Goal: Task Accomplishment & Management: Use online tool/utility

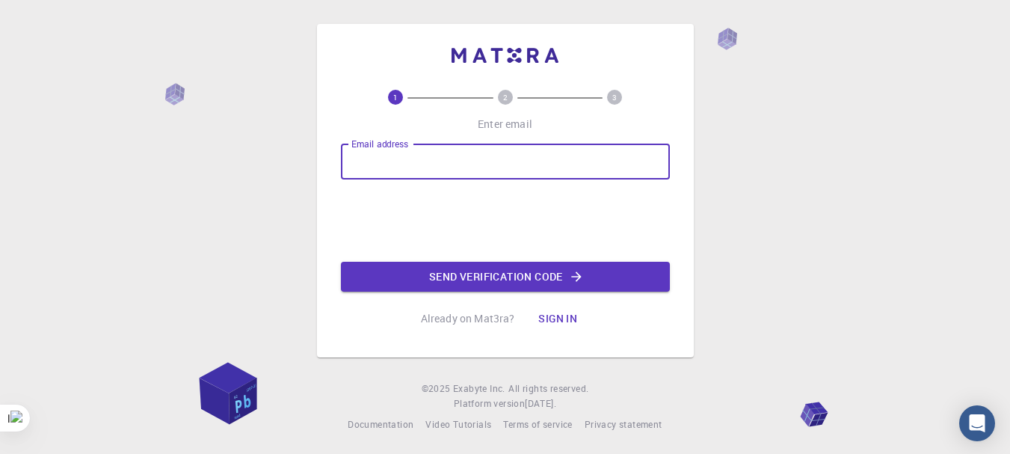
click at [435, 161] on input "Email address" at bounding box center [505, 162] width 329 height 36
type input "[EMAIL_ADDRESS][DOMAIN_NAME]"
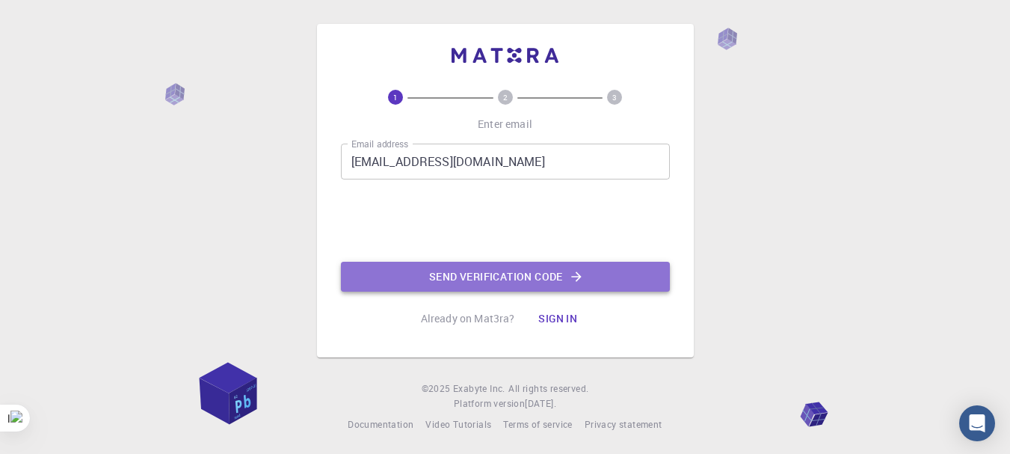
click at [476, 273] on button "Send verification code" at bounding box center [505, 277] width 329 height 30
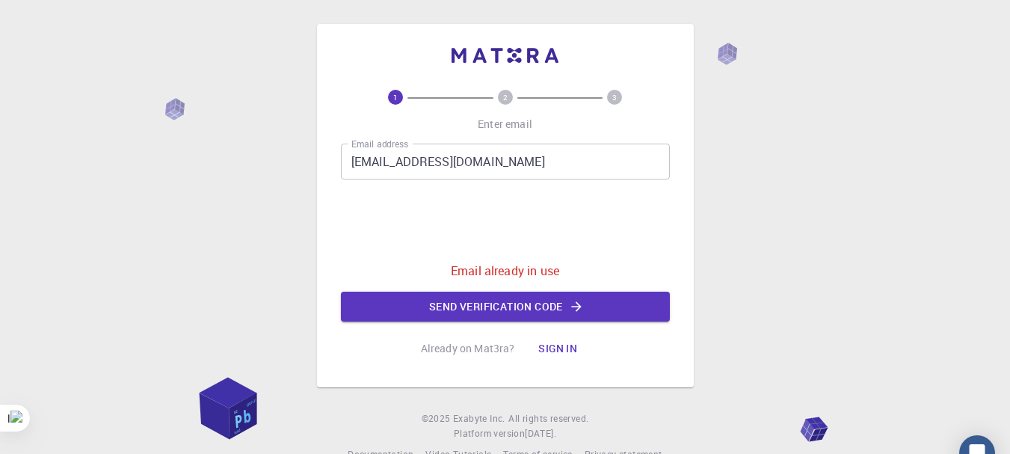
click at [561, 343] on button "Sign in" at bounding box center [557, 348] width 63 height 30
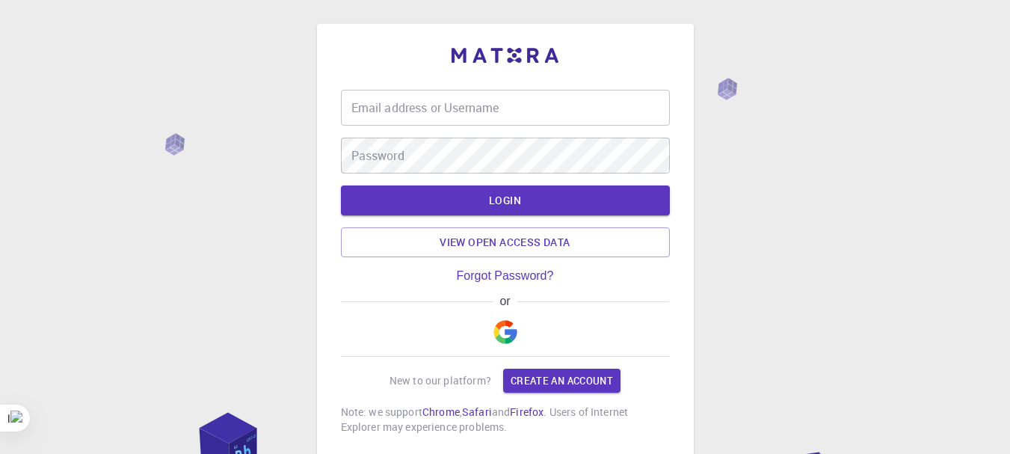
type input "[EMAIL_ADDRESS][DOMAIN_NAME]"
click at [661, 274] on div "Email address or Username [PERSON_NAME][EMAIL_ADDRESS][DOMAIN_NAME] Email addre…" at bounding box center [505, 262] width 329 height 345
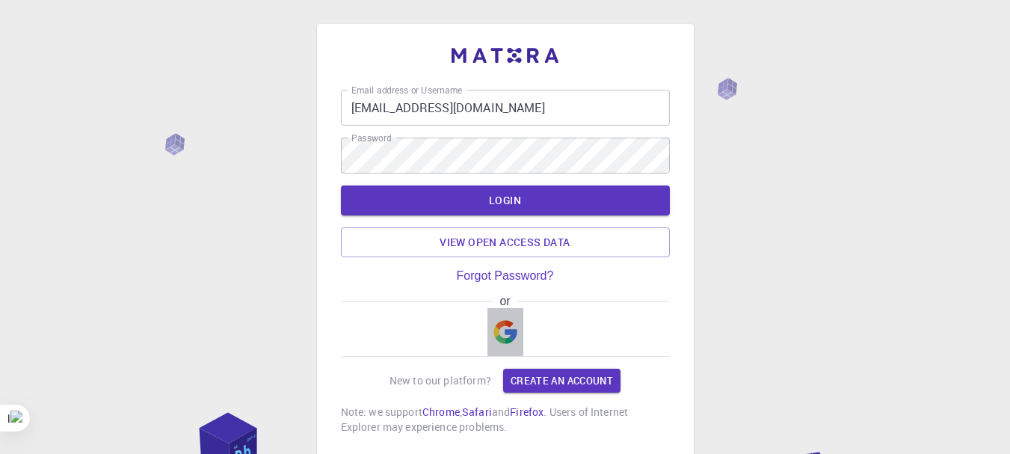
click at [502, 324] on img "button" at bounding box center [505, 332] width 24 height 24
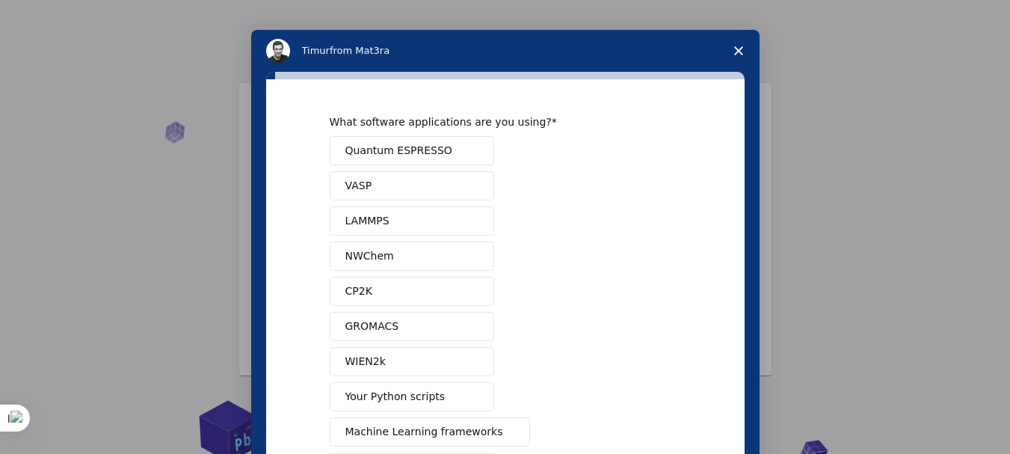
click at [738, 49] on icon "Close survey" at bounding box center [738, 50] width 9 height 9
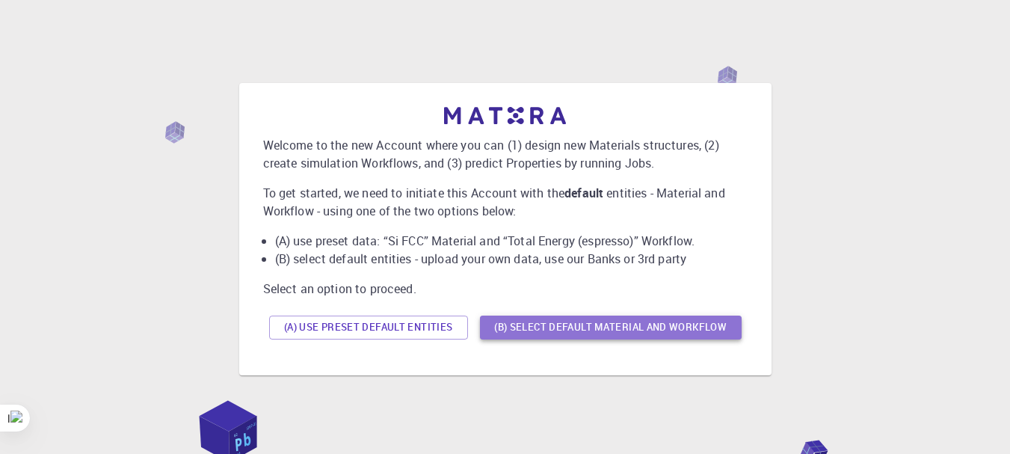
click at [624, 327] on button "(B) Select default material and workflow" at bounding box center [611, 328] width 262 height 24
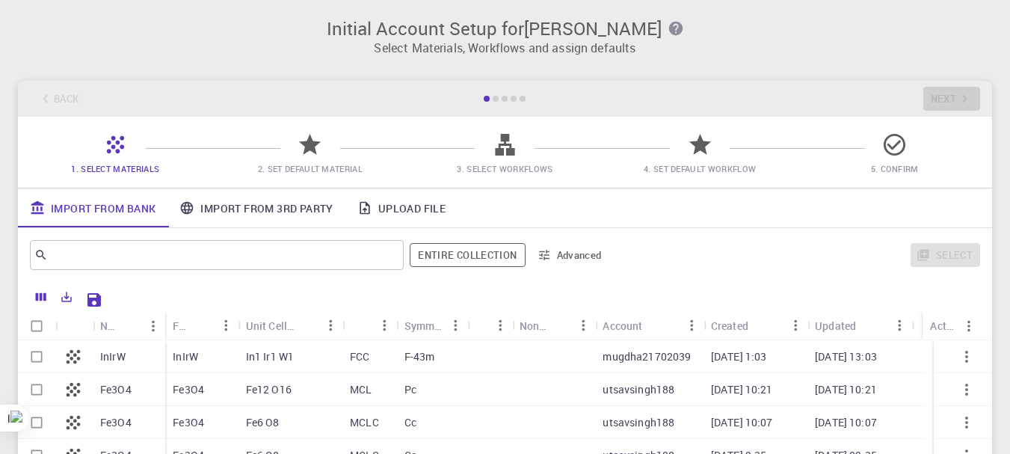
click at [399, 209] on link "Upload File" at bounding box center [401, 207] width 112 height 39
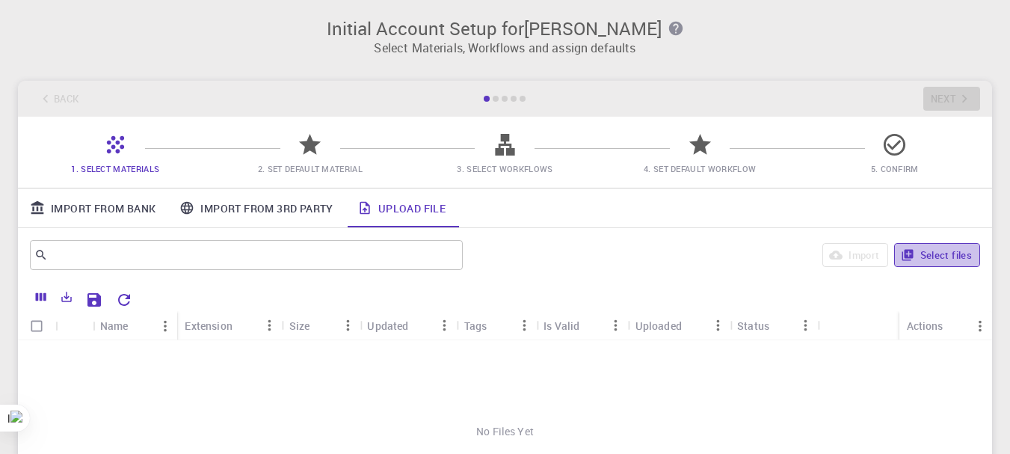
click at [926, 250] on button "Select files" at bounding box center [937, 255] width 86 height 24
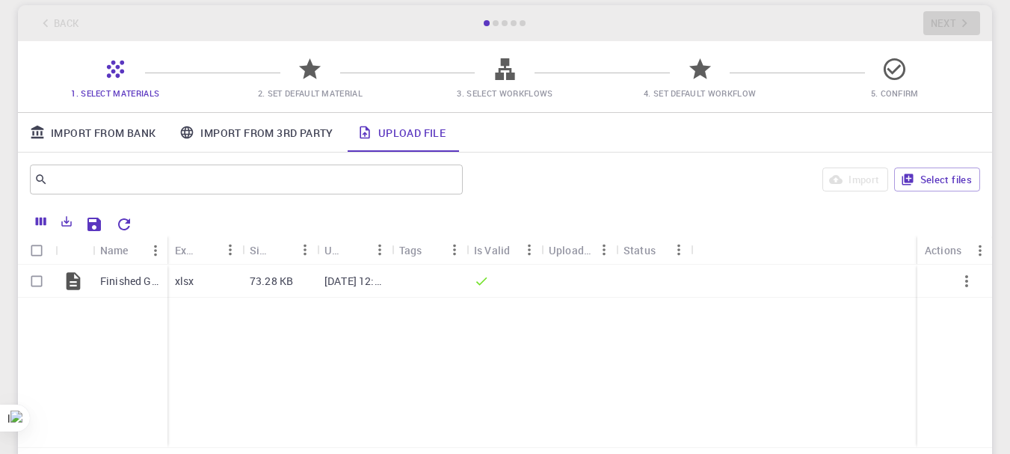
scroll to position [90, 0]
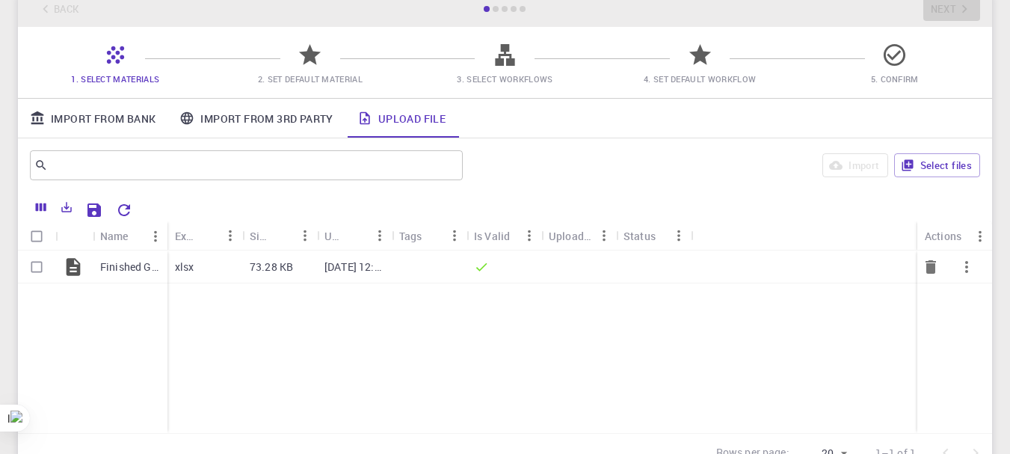
click at [37, 265] on input "Select row" at bounding box center [36, 267] width 28 height 28
checkbox input "true"
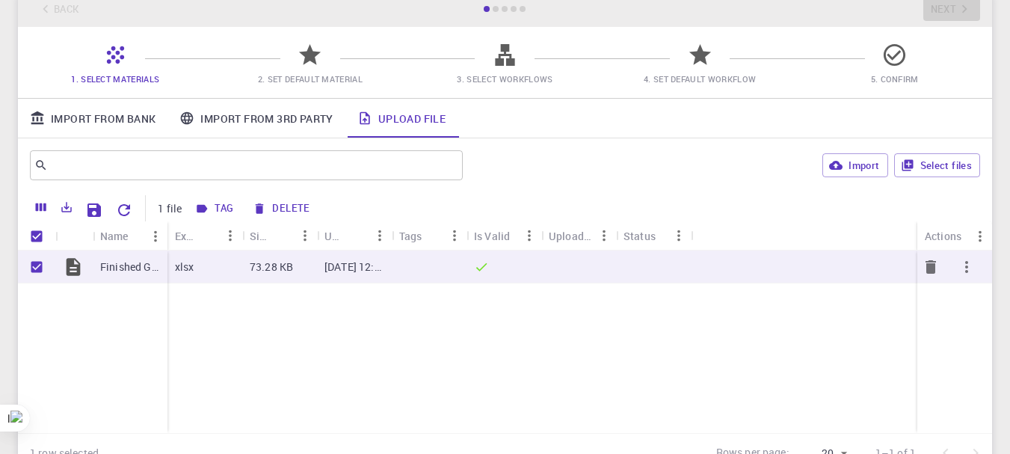
click at [196, 268] on div "xlsx" at bounding box center [204, 266] width 75 height 33
click at [965, 263] on icon "button" at bounding box center [967, 267] width 18 height 18
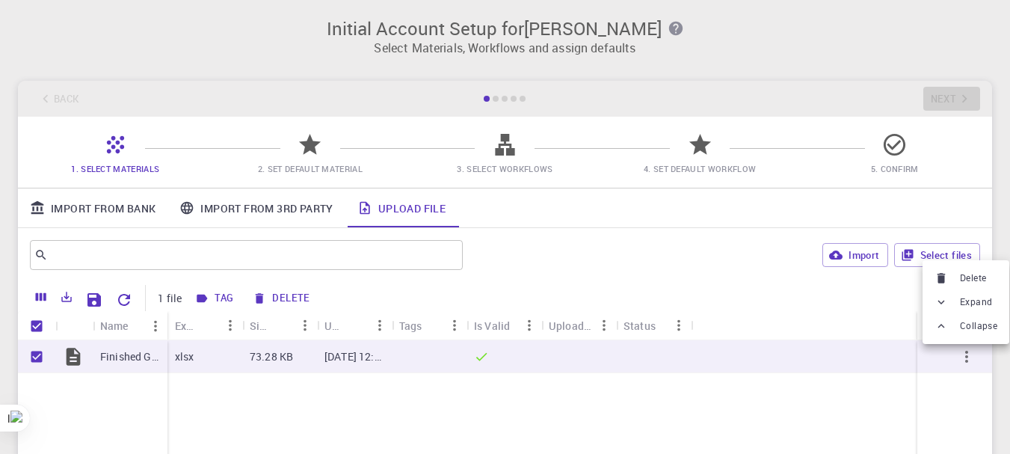
click at [68, 357] on div at bounding box center [505, 339] width 1010 height 679
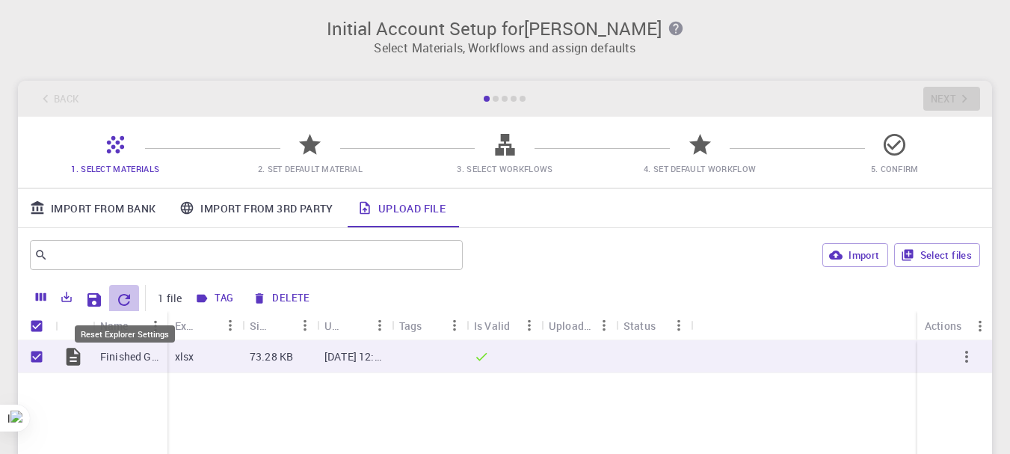
click at [125, 298] on icon "Reset Explorer Settings" at bounding box center [124, 300] width 18 height 18
click at [218, 298] on button "Tag" at bounding box center [215, 298] width 49 height 24
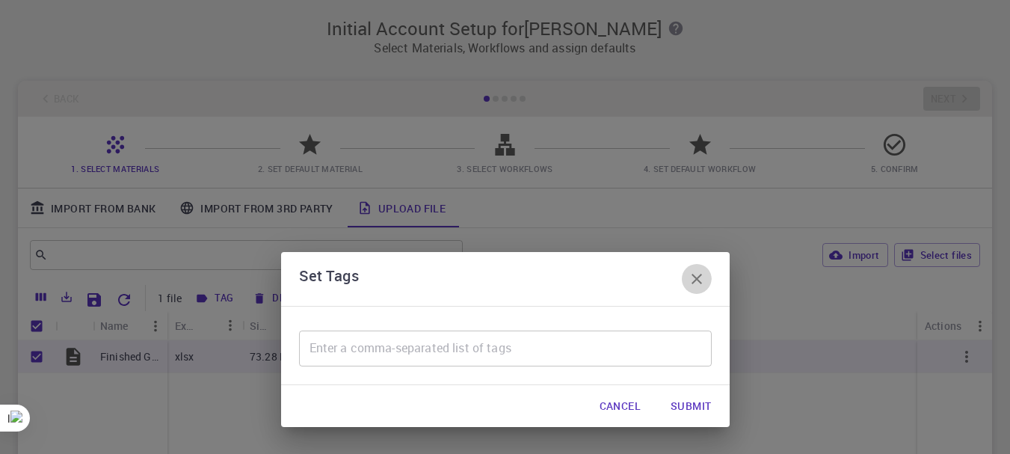
click at [701, 276] on icon "button" at bounding box center [697, 279] width 18 height 18
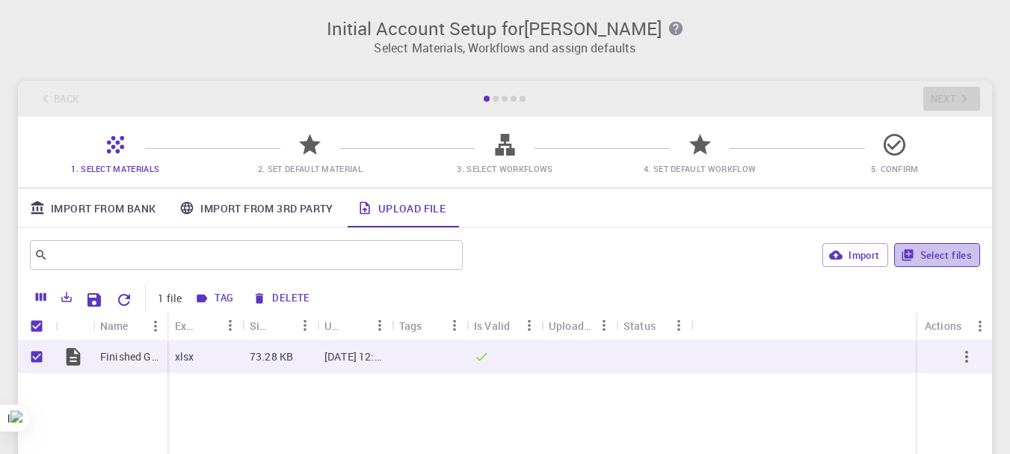
click at [938, 250] on button "Select files" at bounding box center [937, 255] width 86 height 24
click at [633, 231] on div "​ Import Select files" at bounding box center [505, 255] width 974 height 54
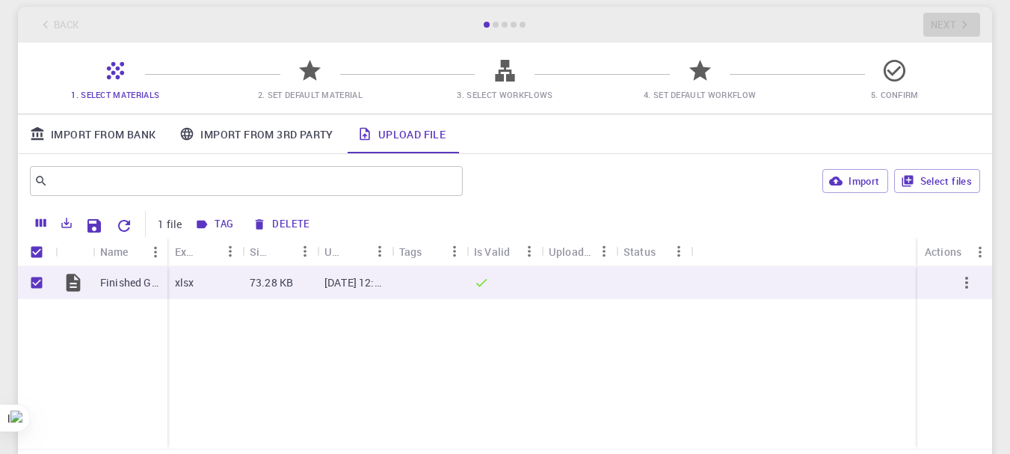
scroll to position [70, 0]
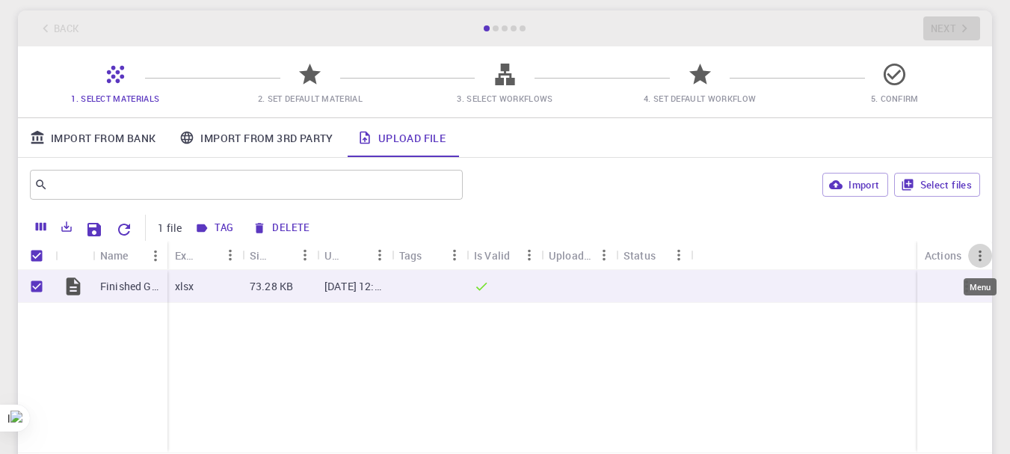
click at [977, 253] on icon "Menu" at bounding box center [980, 255] width 16 height 16
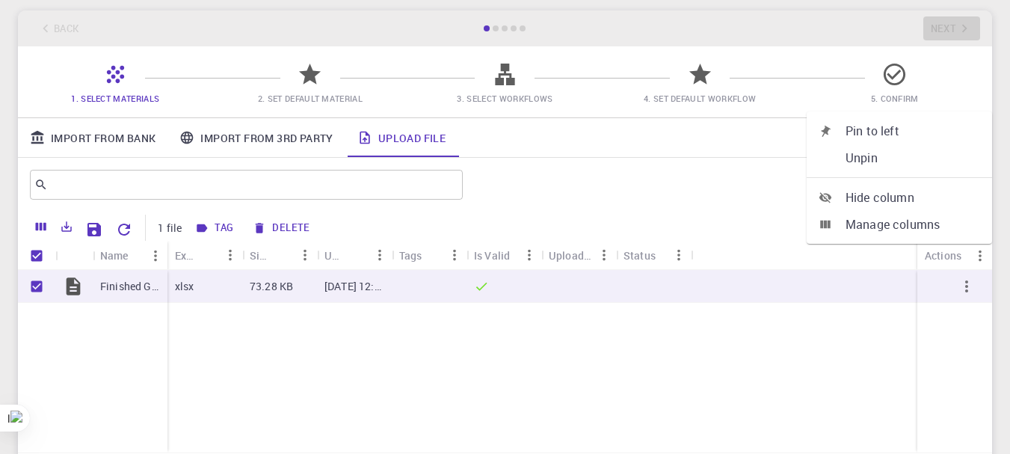
scroll to position [0, 0]
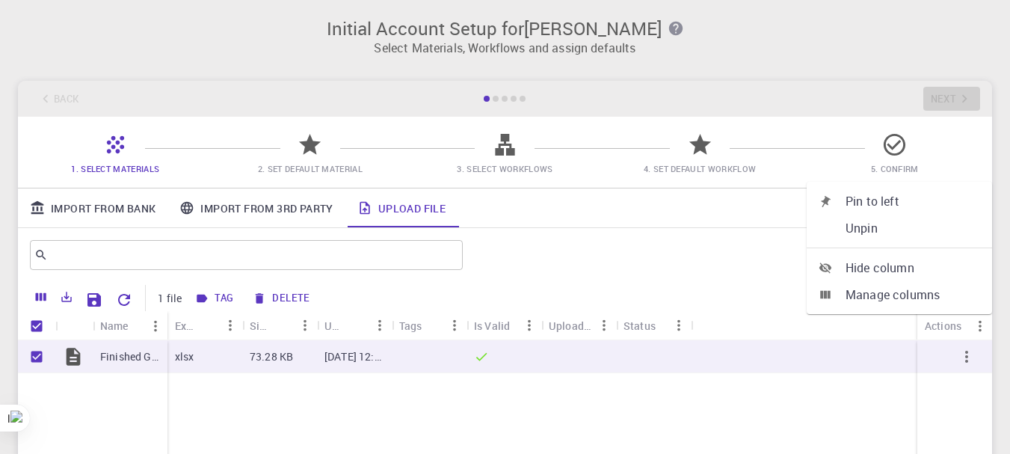
click at [897, 298] on span "Manage columns" at bounding box center [913, 295] width 135 height 18
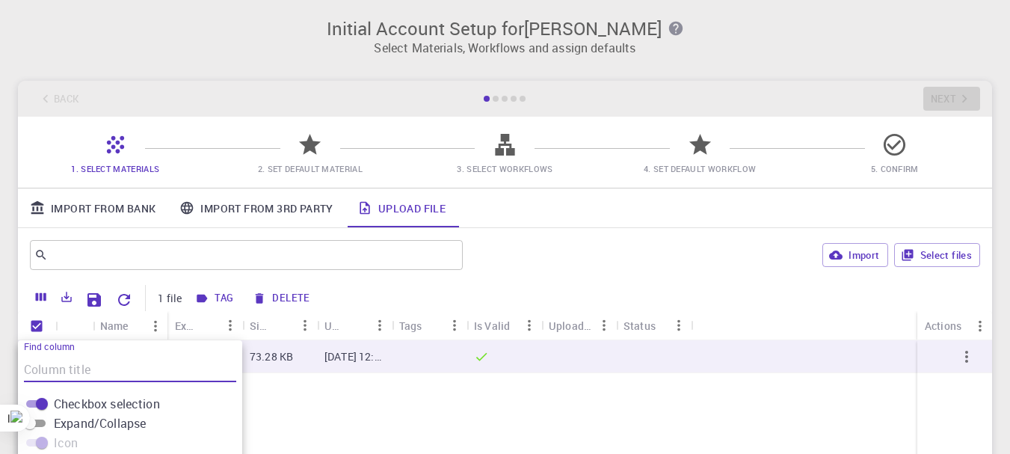
scroll to position [215, 0]
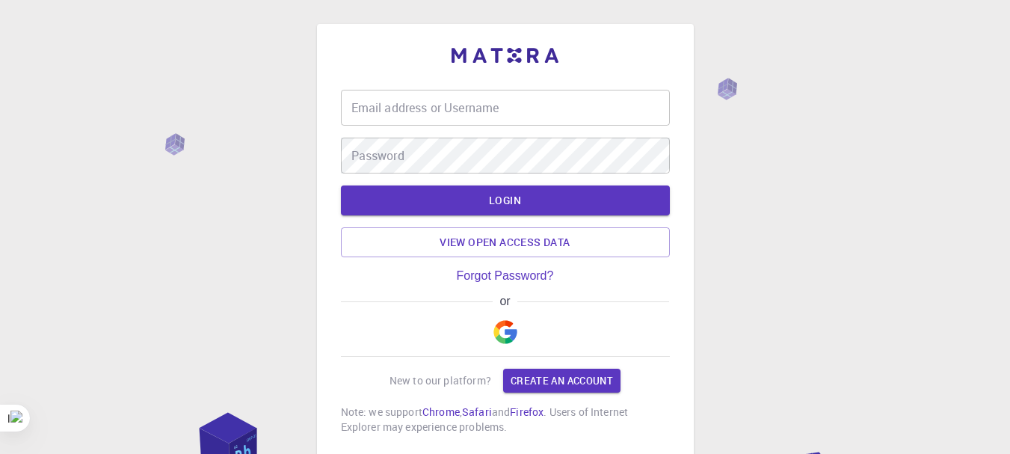
type input "[EMAIL_ADDRESS][DOMAIN_NAME]"
